Goal: Information Seeking & Learning: Learn about a topic

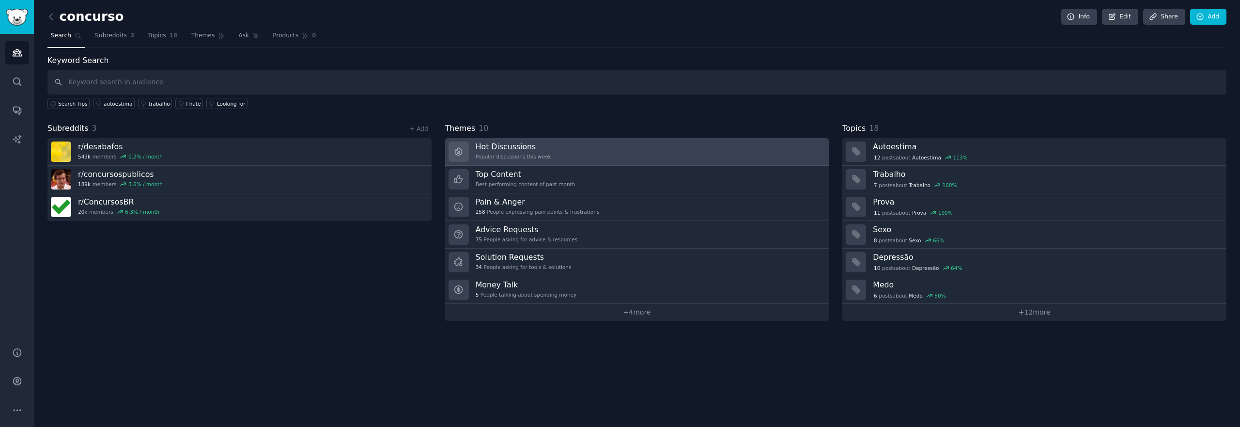
click at [552, 155] on link "Hot Discussions Popular discussions this week" at bounding box center [637, 152] width 384 height 28
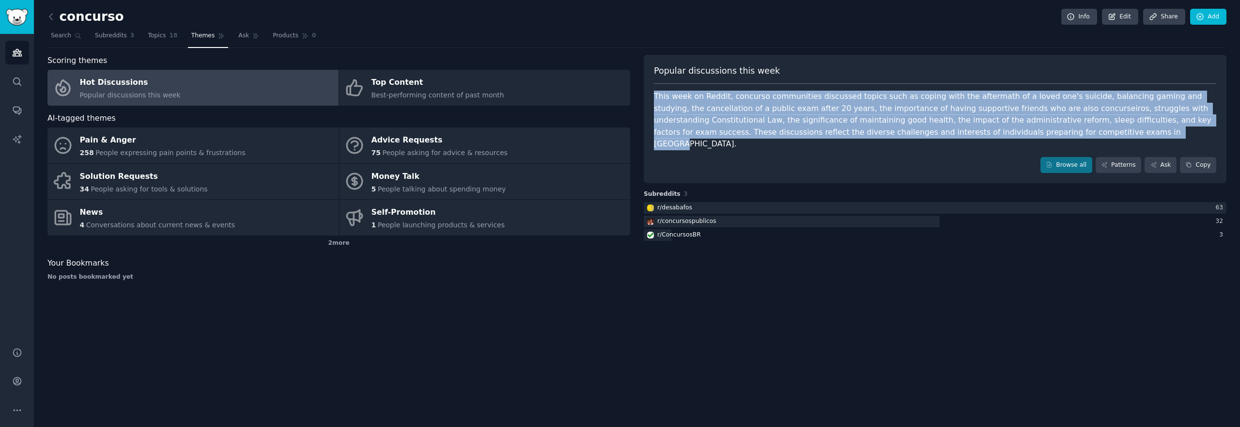
drag, startPoint x: 656, startPoint y: 97, endPoint x: 980, endPoint y: 137, distance: 326.4
click at [980, 137] on div "Popular discussions this week This week on Reddit, concurso communities discuss…" at bounding box center [935, 119] width 583 height 129
click at [967, 136] on div at bounding box center [967, 136] width 0 height 0
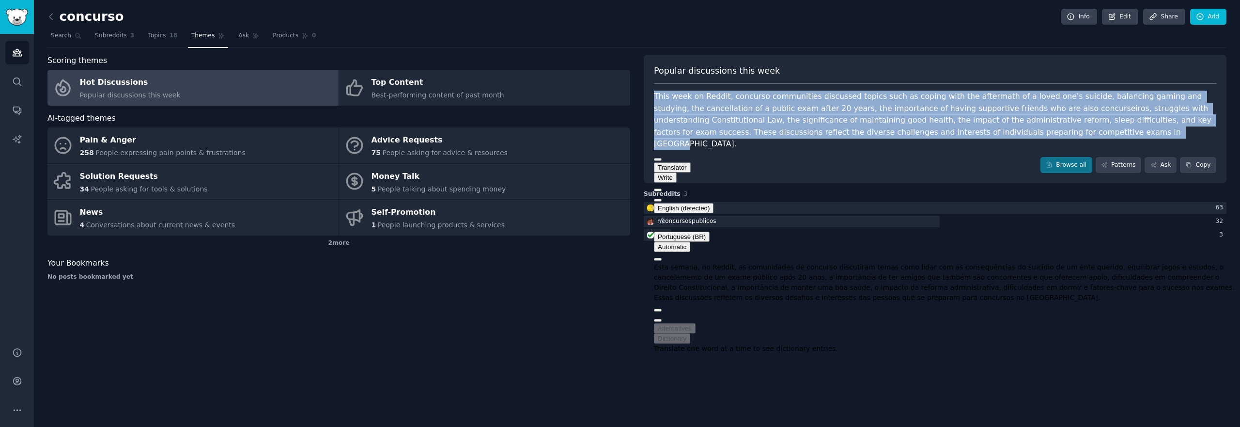
click at [837, 136] on div "This week on Reddit, concurso communities discussed topics such as coping with …" at bounding box center [935, 121] width 562 height 60
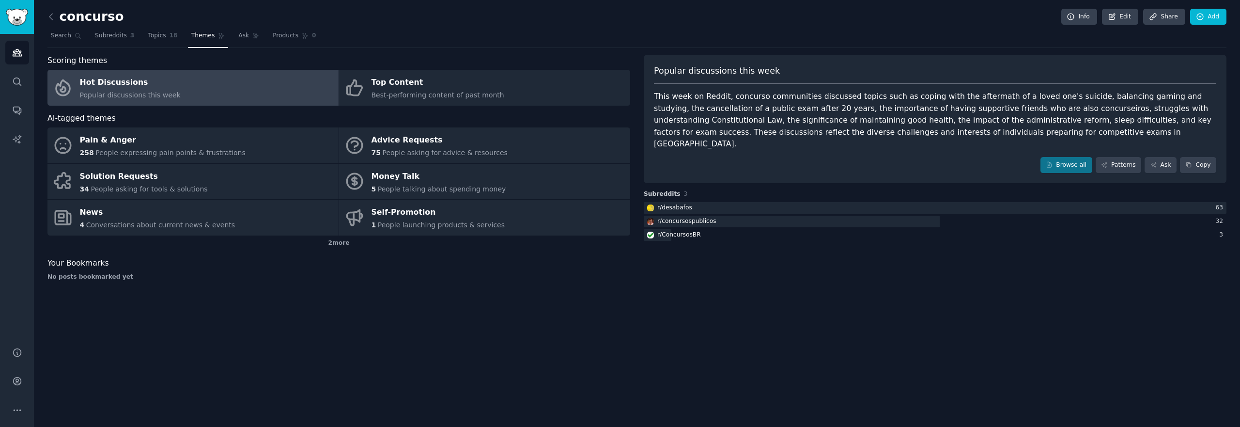
click at [837, 136] on div "This week on Reddit, concurso communities discussed topics such as coping with …" at bounding box center [935, 121] width 562 height 60
click at [1124, 157] on link "Patterns" at bounding box center [1118, 165] width 46 height 16
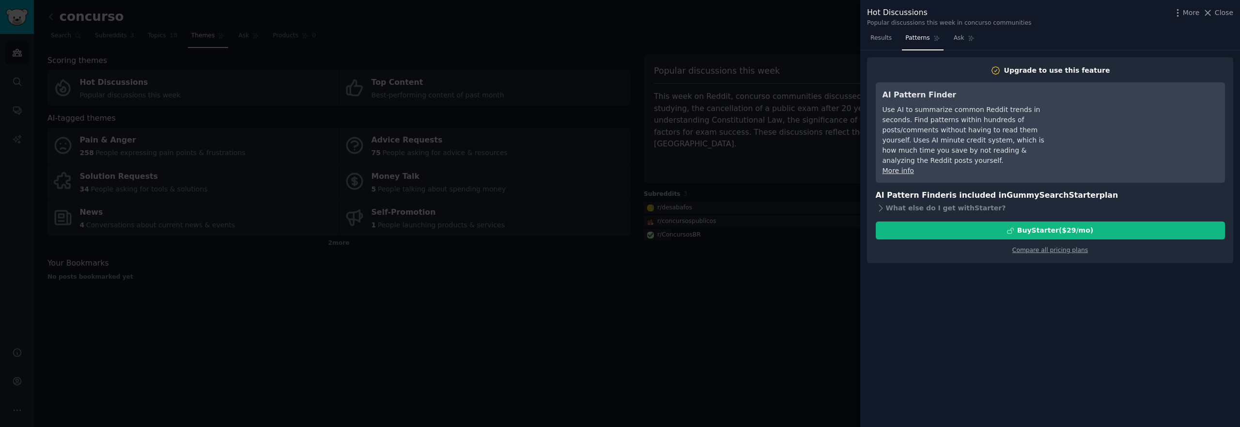
click at [1227, 14] on span "Close" at bounding box center [1223, 13] width 18 height 10
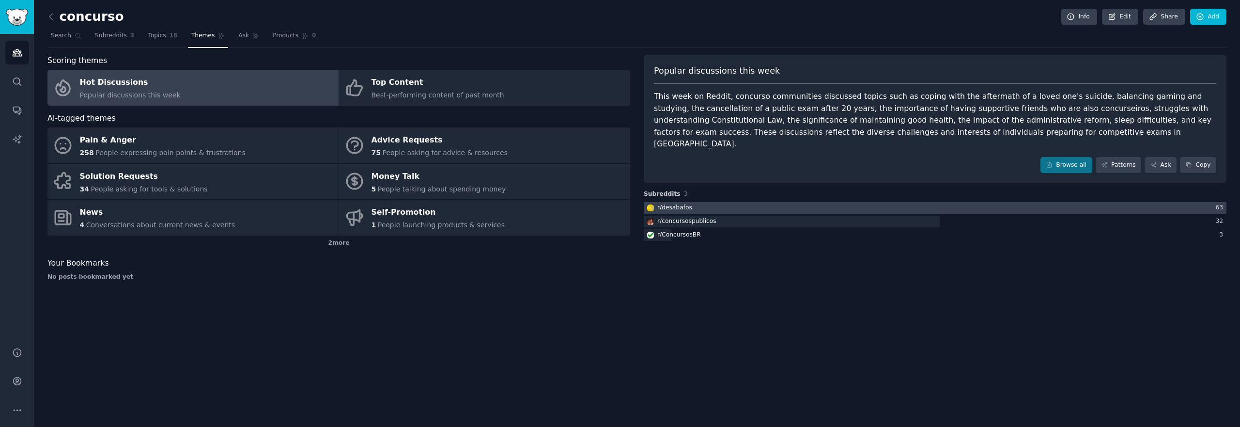
click at [718, 202] on div at bounding box center [935, 208] width 583 height 12
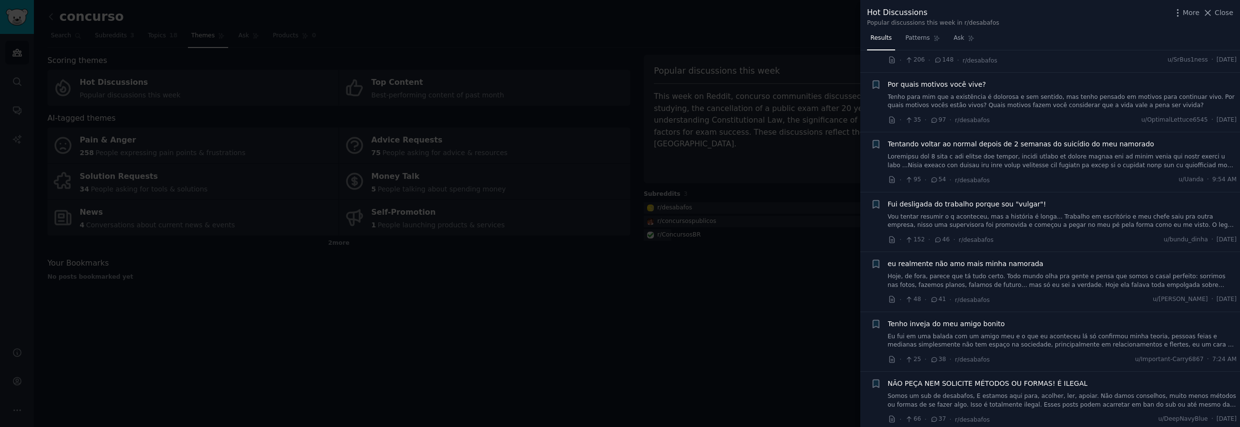
scroll to position [87, 0]
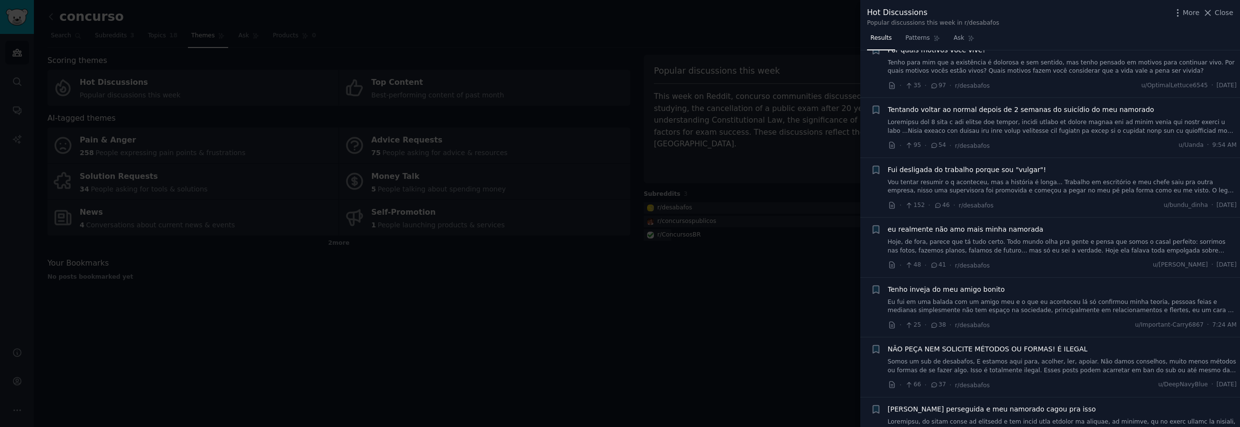
click at [836, 313] on div at bounding box center [620, 213] width 1240 height 427
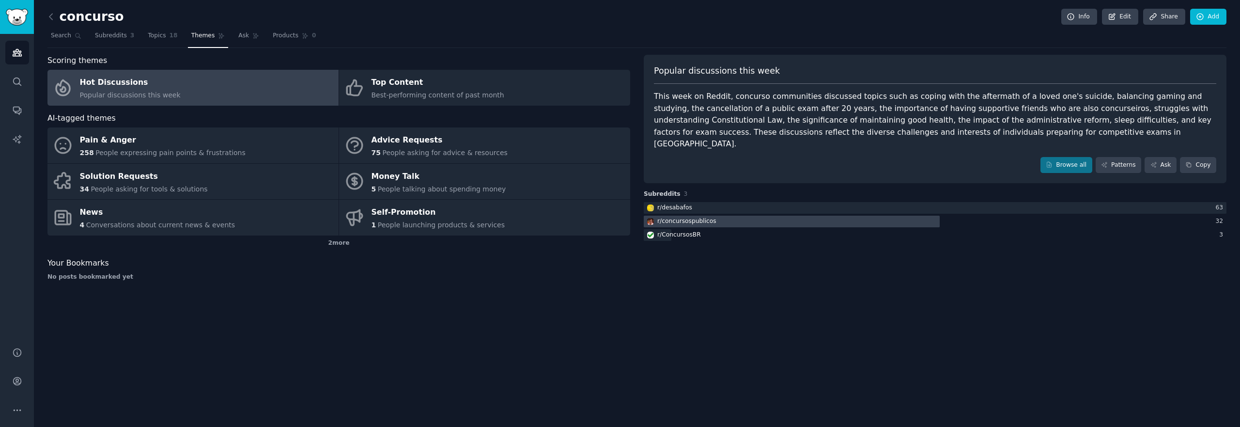
click at [687, 217] on div "r/ concursospublicos" at bounding box center [686, 221] width 59 height 9
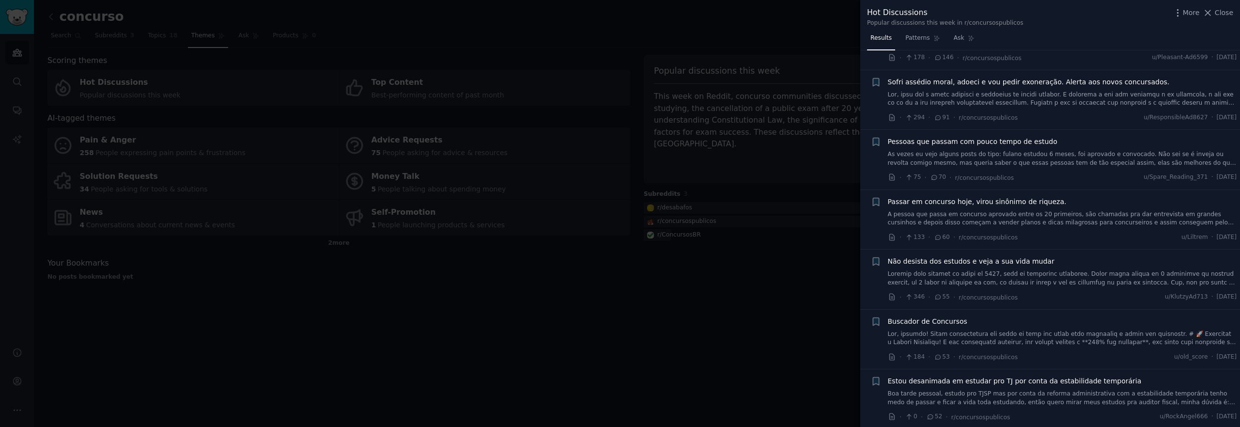
scroll to position [174, 0]
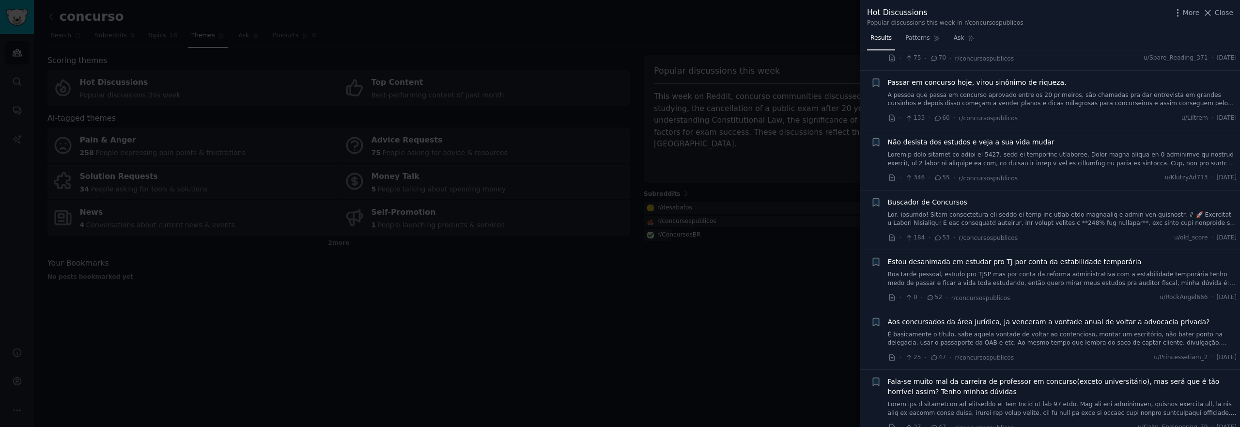
click at [981, 217] on link at bounding box center [1062, 219] width 349 height 17
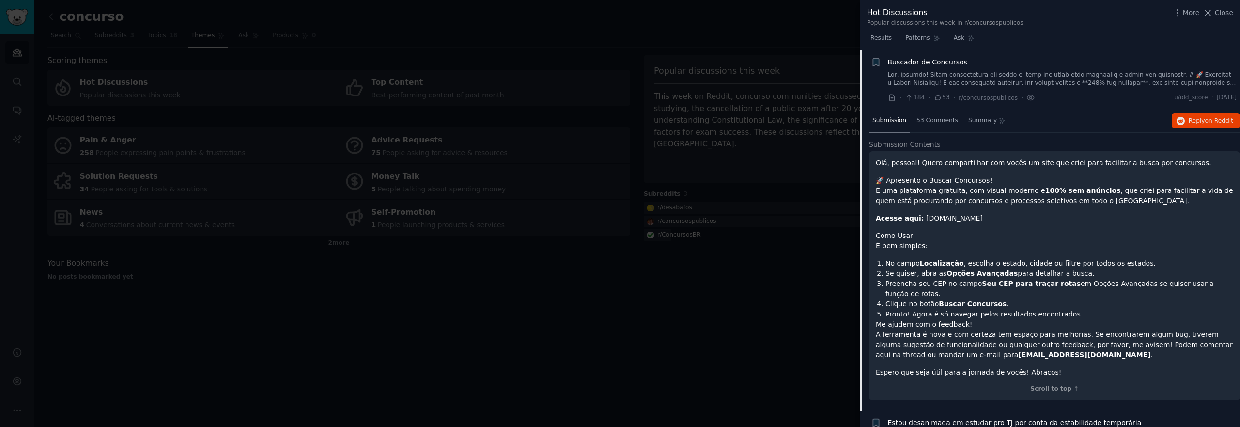
scroll to position [401, 0]
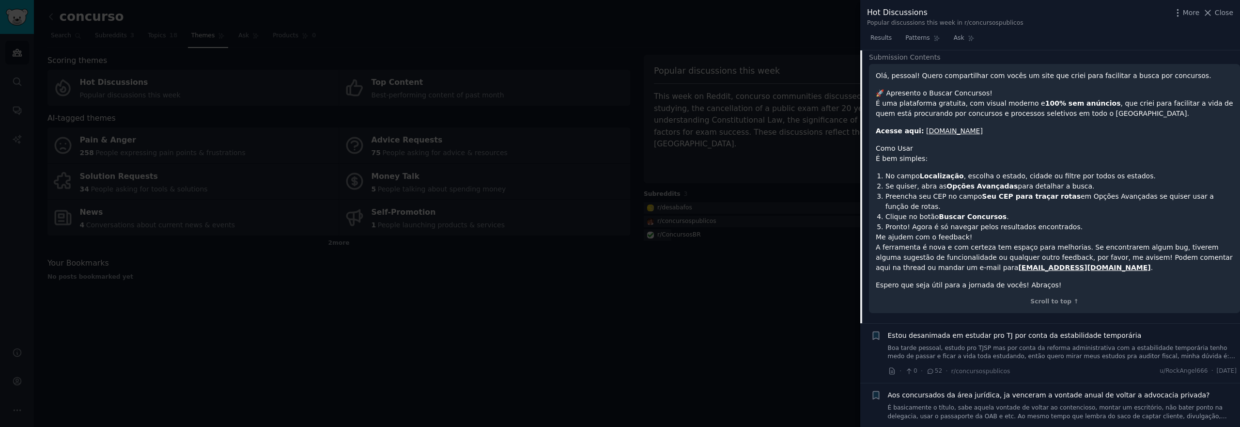
click at [947, 134] on link "[DOMAIN_NAME]" at bounding box center [954, 131] width 57 height 8
click at [1219, 14] on span "Close" at bounding box center [1223, 13] width 18 height 10
